Goal: Obtain resource: Obtain resource

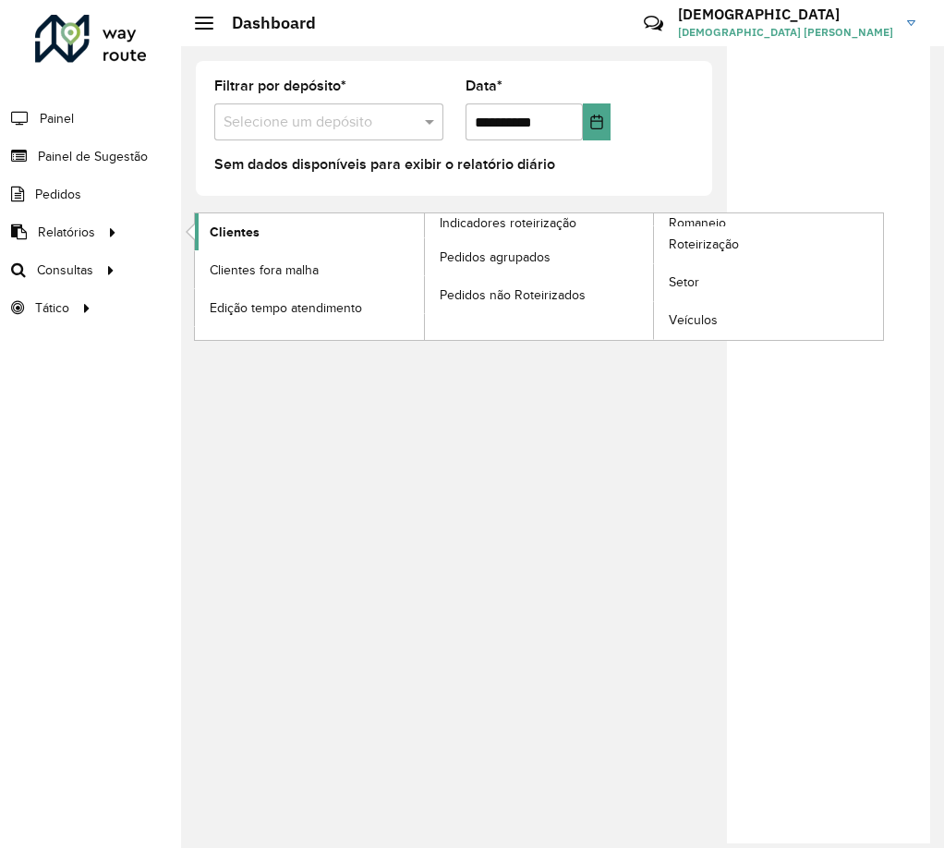
click at [225, 240] on span "Clientes" at bounding box center [235, 232] width 50 height 19
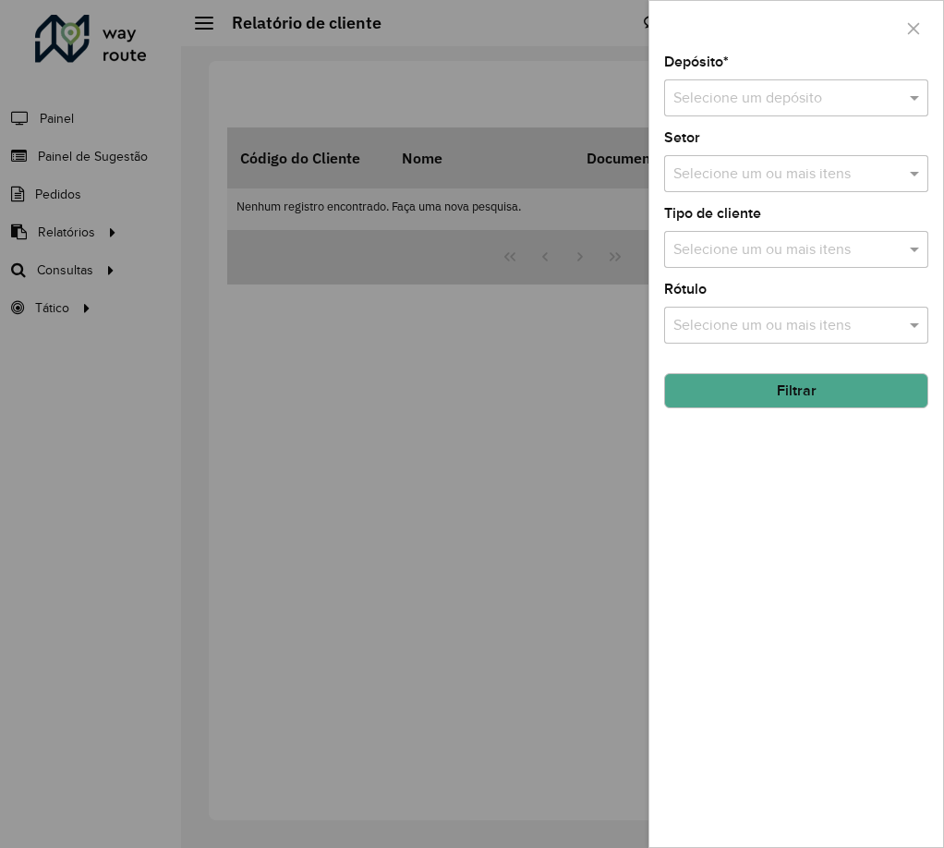
click at [804, 71] on div "Depósito * Selecione um depósito" at bounding box center [796, 85] width 264 height 61
click at [824, 92] on input "text" at bounding box center [777, 99] width 209 height 22
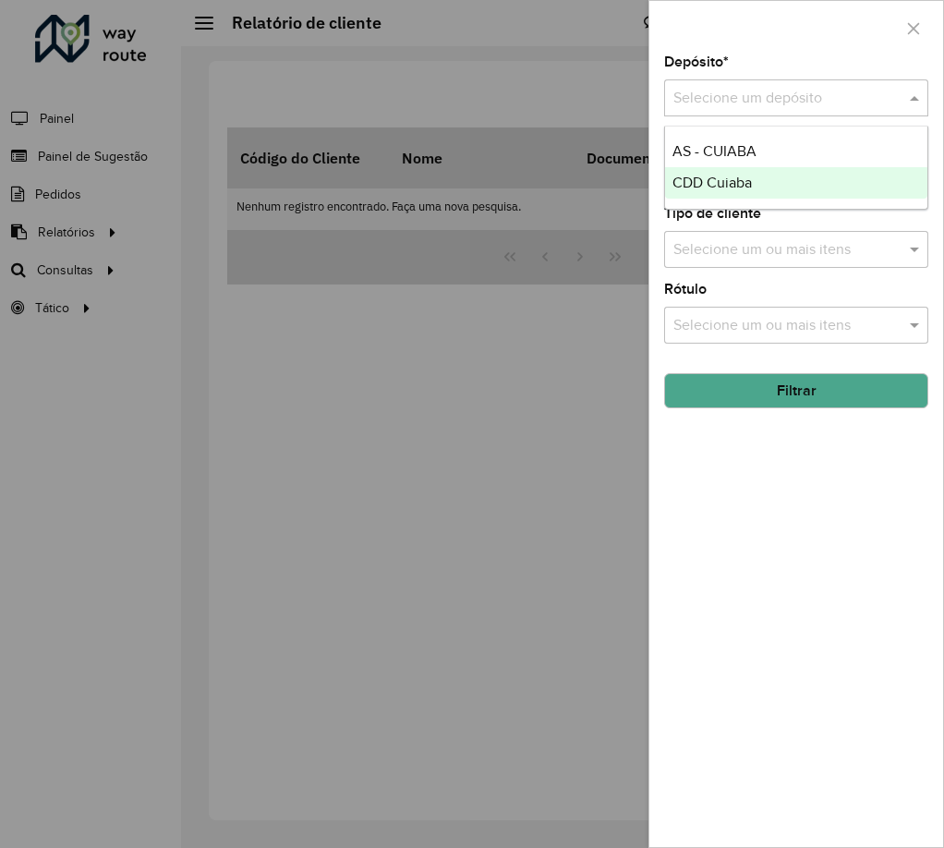
click at [700, 175] on span "CDD Cuiaba" at bounding box center [712, 183] width 79 height 16
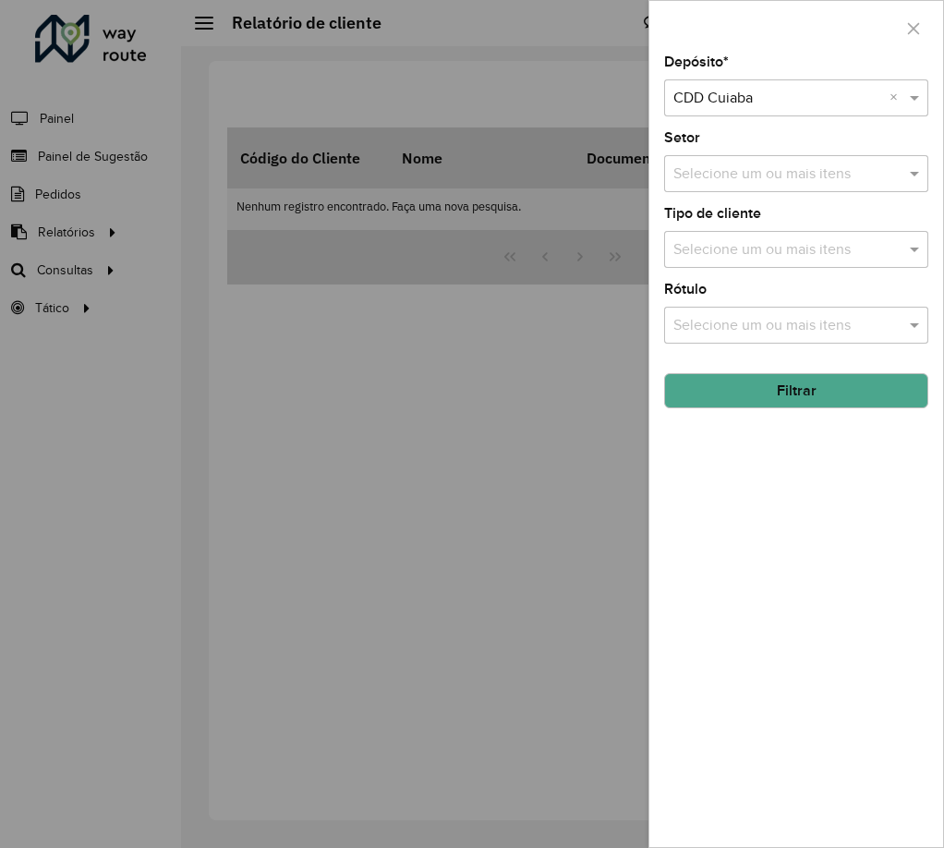
click at [721, 161] on div "Selecione um ou mais itens" at bounding box center [796, 173] width 264 height 37
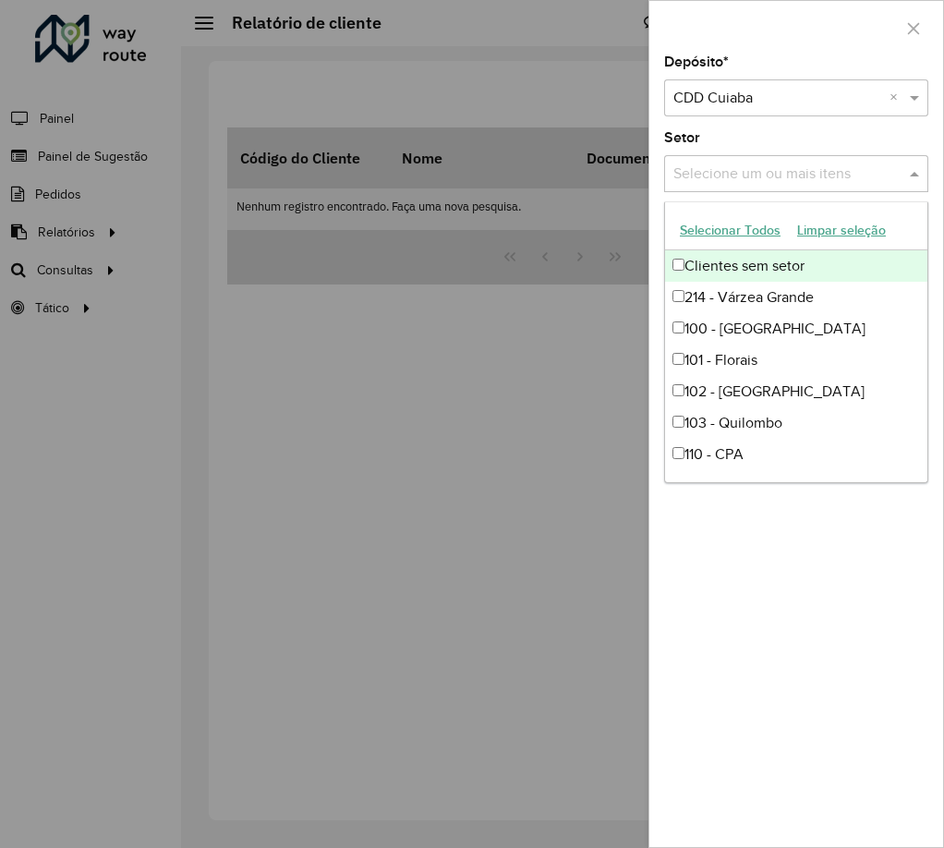
click at [778, 174] on input "text" at bounding box center [787, 175] width 236 height 22
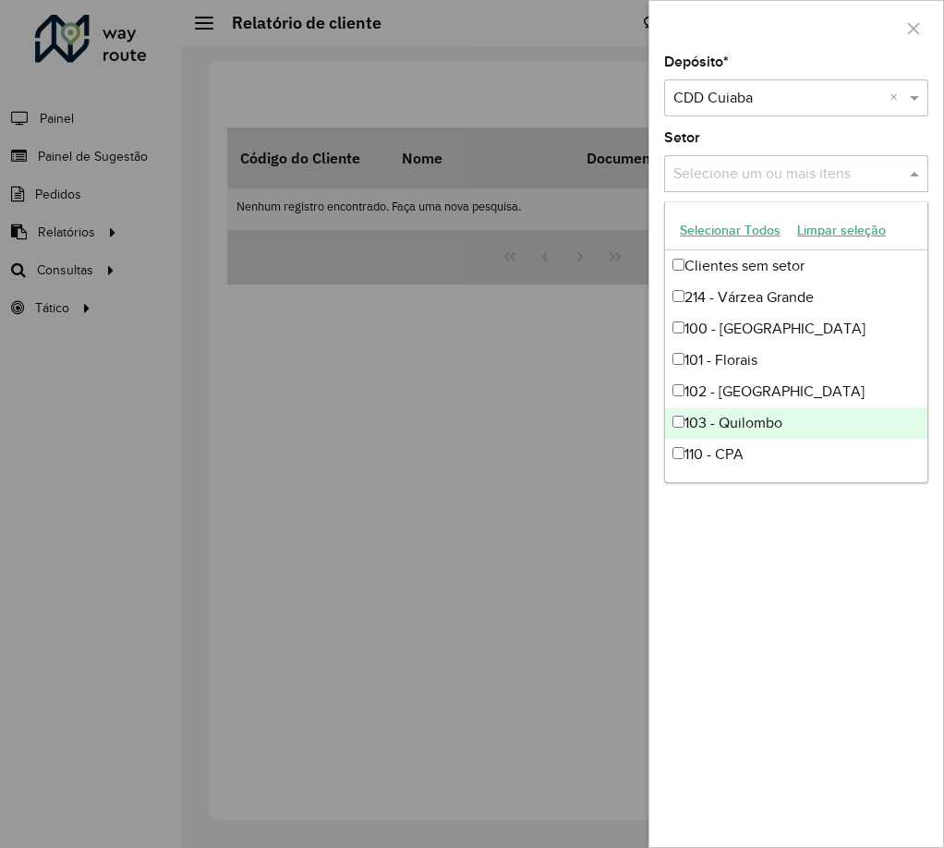
drag, startPoint x: 806, startPoint y: 579, endPoint x: 811, endPoint y: 546, distance: 33.7
click at [806, 577] on div "Depósito * Selecione um depósito × CDD Cuiaba × Setor Selecione um ou mais iten…" at bounding box center [796, 451] width 294 height 792
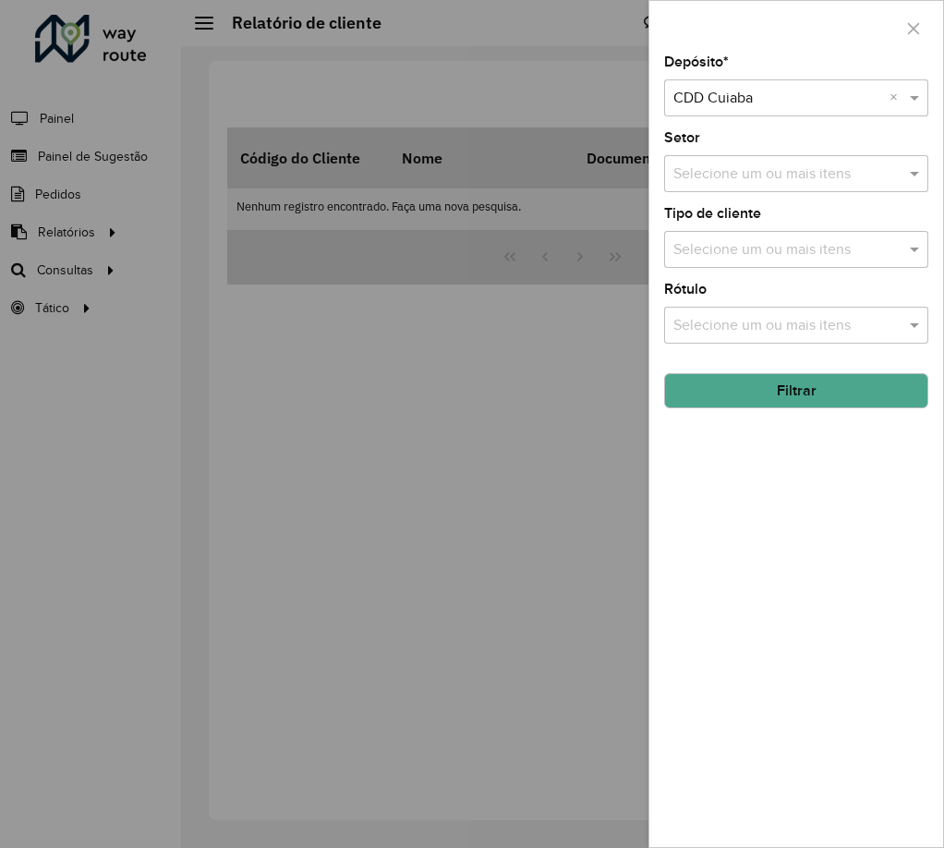
click at [822, 382] on button "Filtrar" at bounding box center [796, 390] width 264 height 35
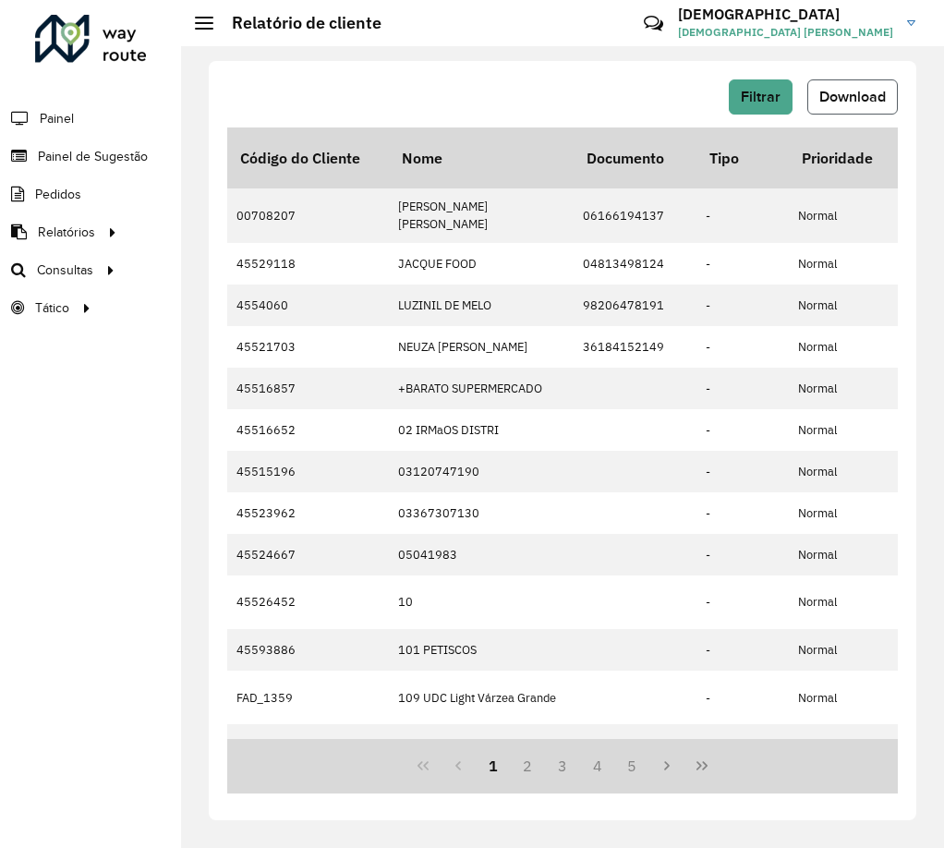
click at [842, 84] on button "Download" at bounding box center [852, 96] width 91 height 35
